Goal: Transaction & Acquisition: Register for event/course

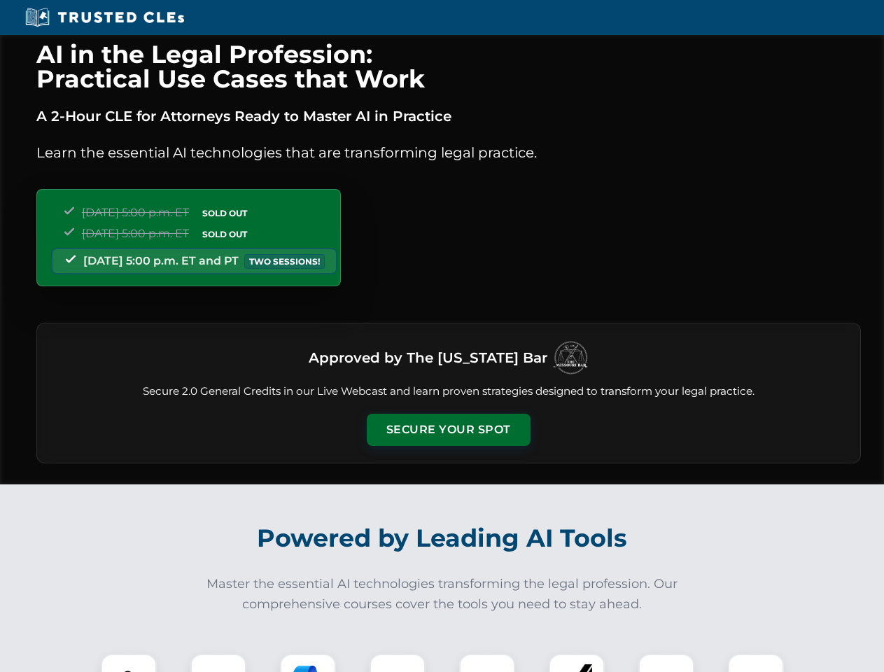
click at [448, 430] on button "Secure Your Spot" at bounding box center [449, 430] width 164 height 32
click at [129, 663] on img at bounding box center [129, 682] width 41 height 41
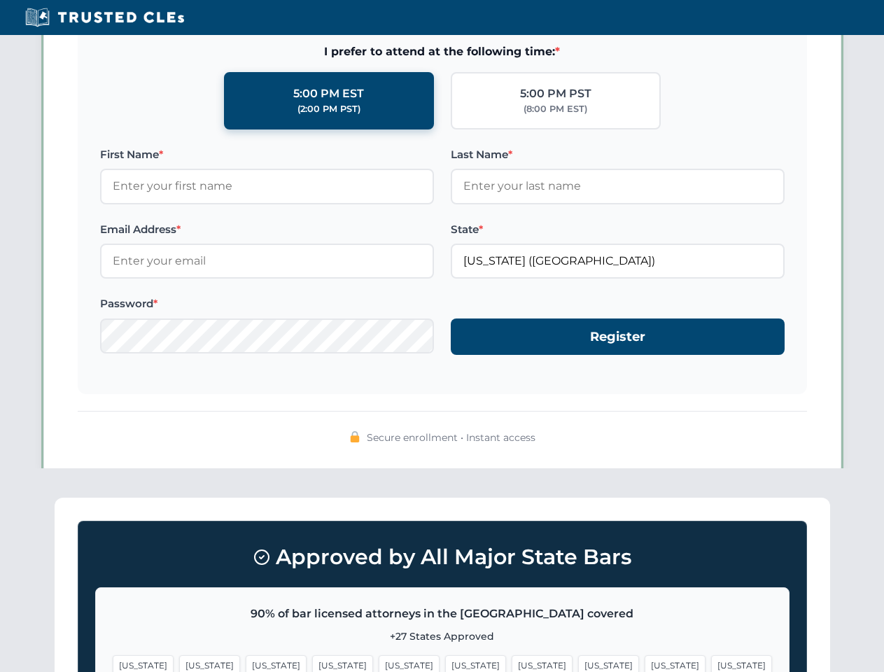
click at [512, 663] on span "[US_STATE]" at bounding box center [542, 665] width 61 height 20
click at [645, 663] on span "[US_STATE]" at bounding box center [675, 665] width 61 height 20
